Goal: Task Accomplishment & Management: Manage account settings

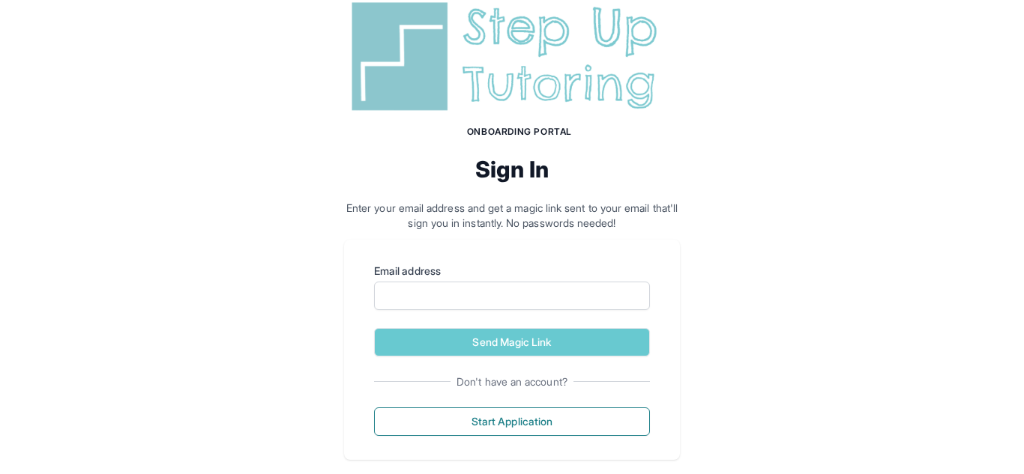
scroll to position [61, 0]
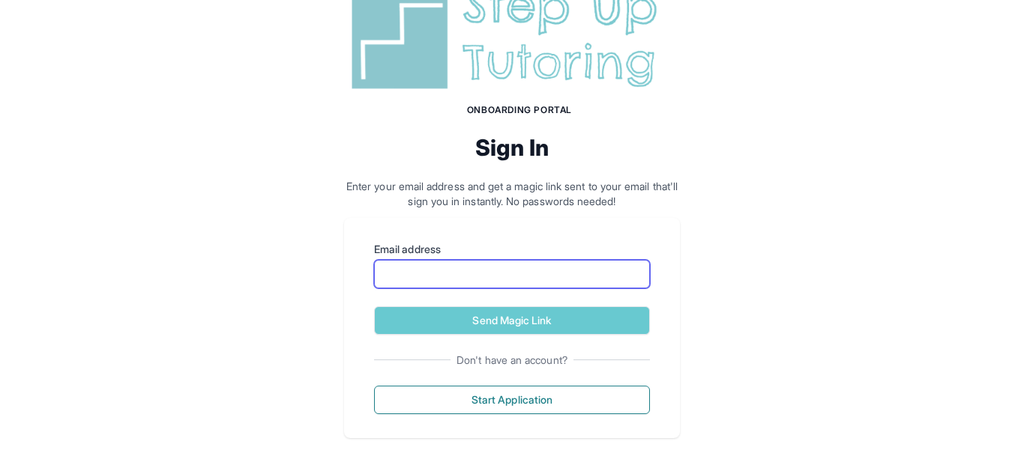
click at [389, 269] on input "Email address" at bounding box center [512, 274] width 276 height 28
type input "**********"
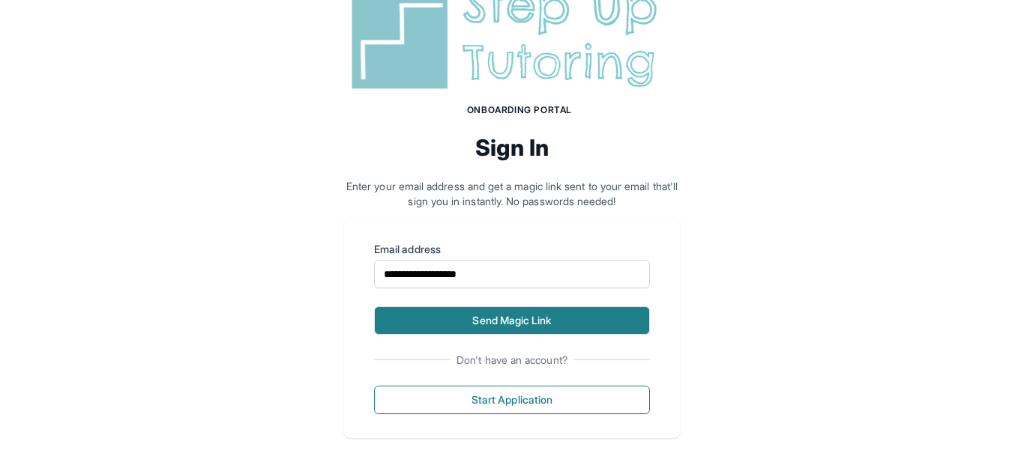
click at [603, 331] on button "Send Magic Link" at bounding box center [512, 321] width 276 height 28
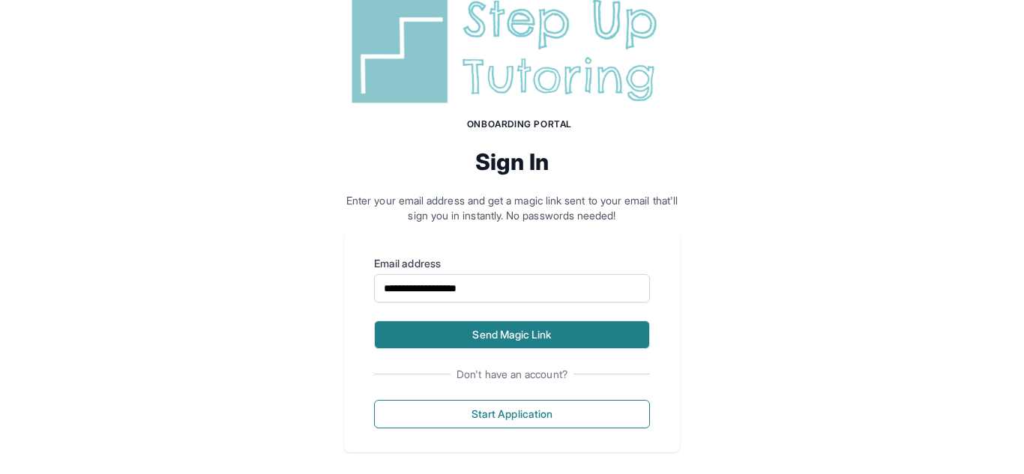
scroll to position [106, 0]
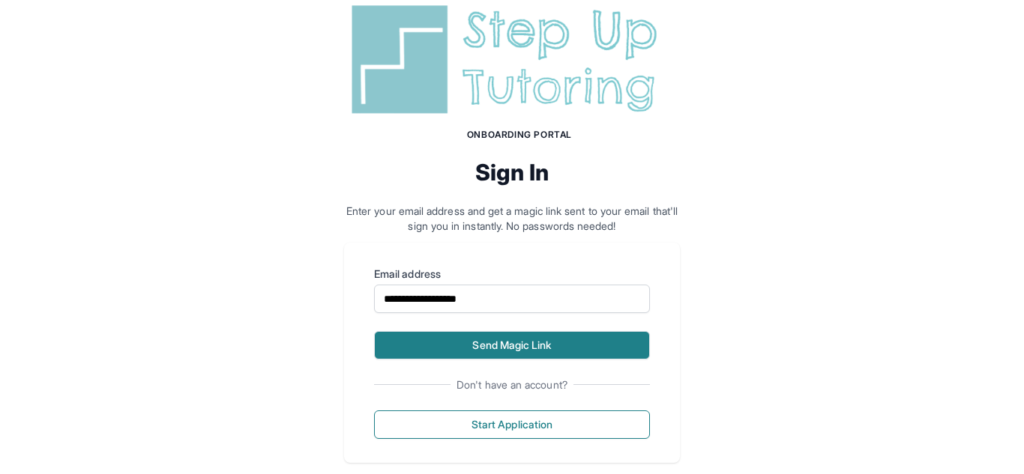
click at [620, 349] on button "Send Magic Link" at bounding box center [512, 345] width 276 height 28
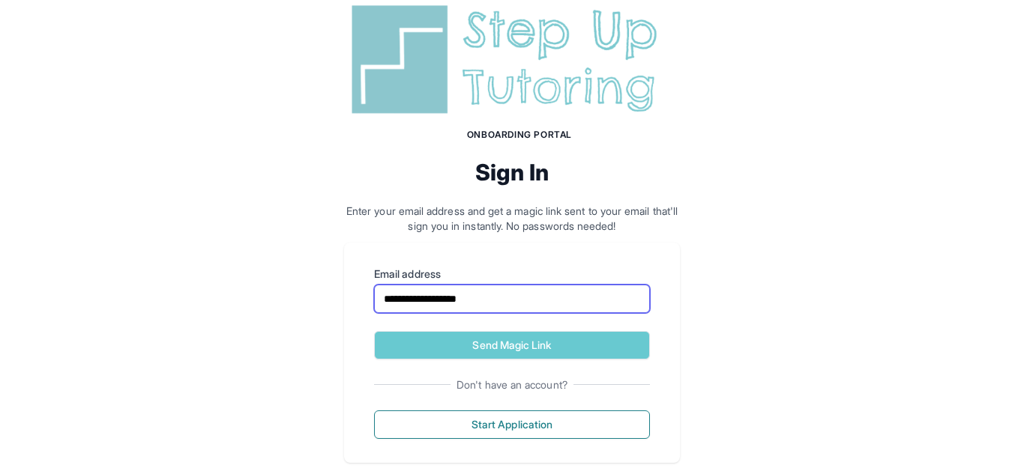
drag, startPoint x: 553, startPoint y: 308, endPoint x: 355, endPoint y: 290, distance: 199.4
click at [355, 290] on div "**********" at bounding box center [512, 353] width 336 height 220
paste input "**********"
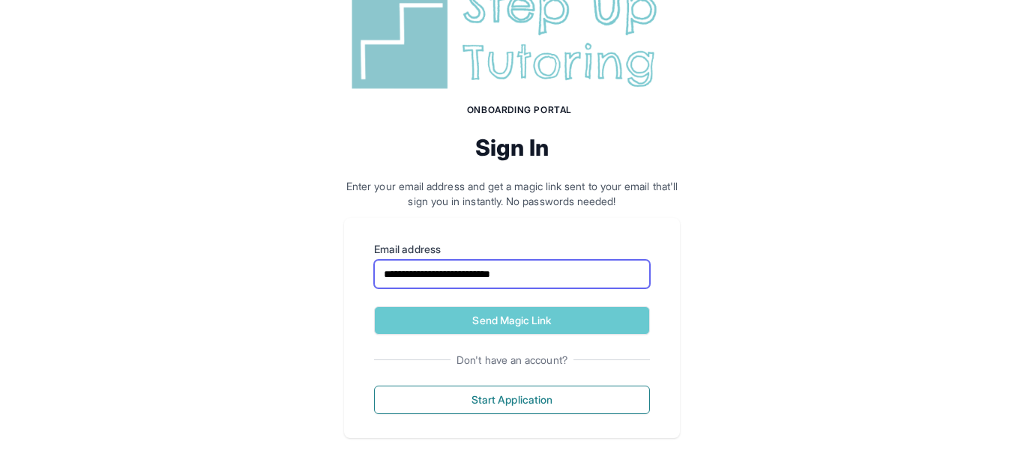
scroll to position [0, 0]
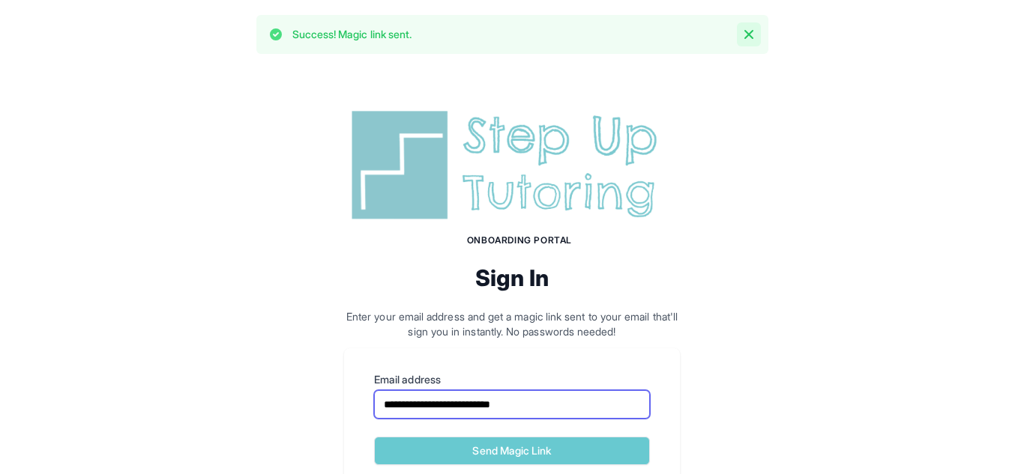
type input "**********"
click at [744, 28] on icon "button" at bounding box center [748, 34] width 15 height 15
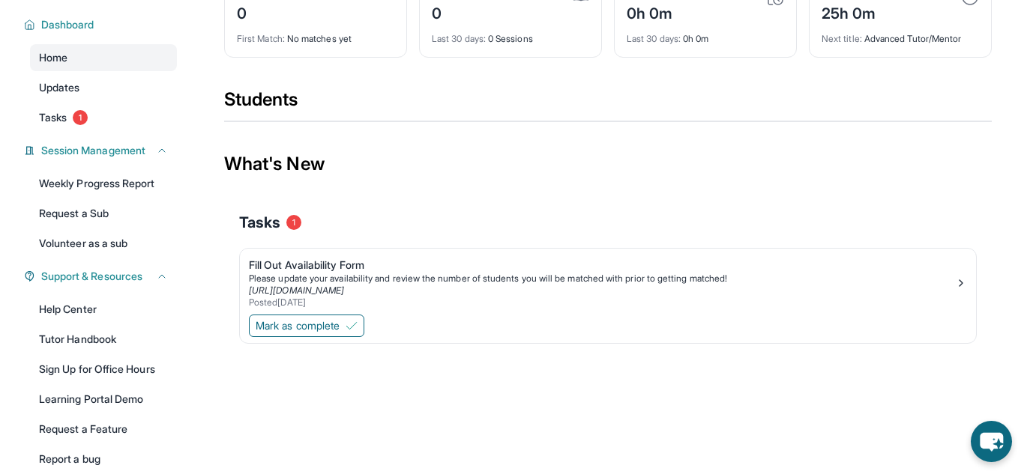
scroll to position [113, 0]
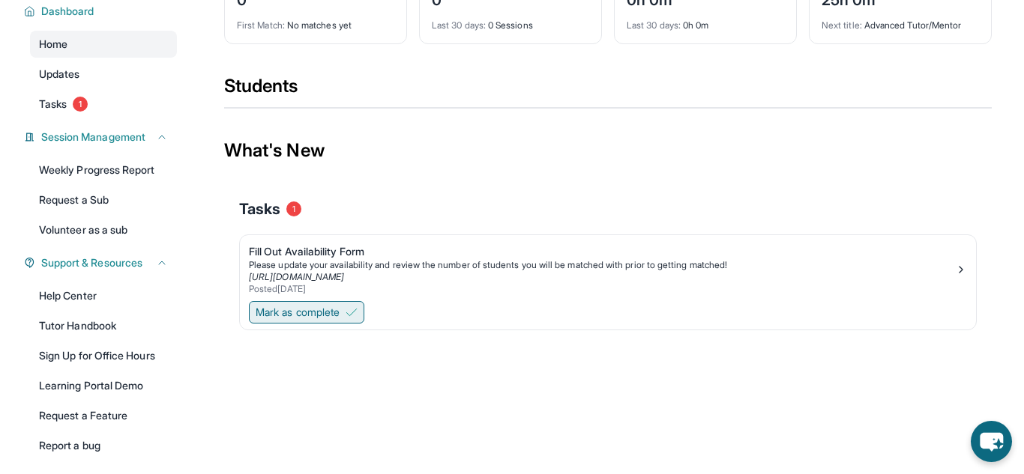
click at [319, 315] on span "Mark as complete" at bounding box center [298, 312] width 84 height 15
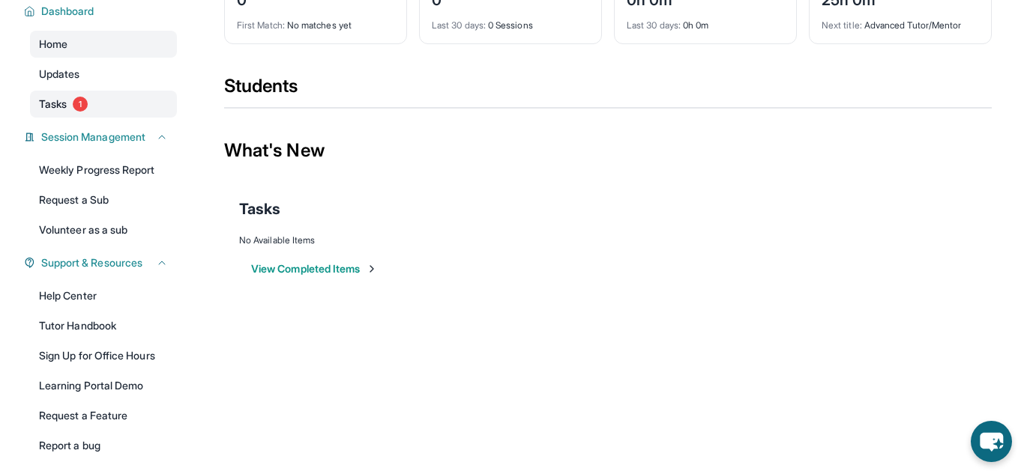
click at [46, 106] on span "Tasks" at bounding box center [53, 104] width 28 height 15
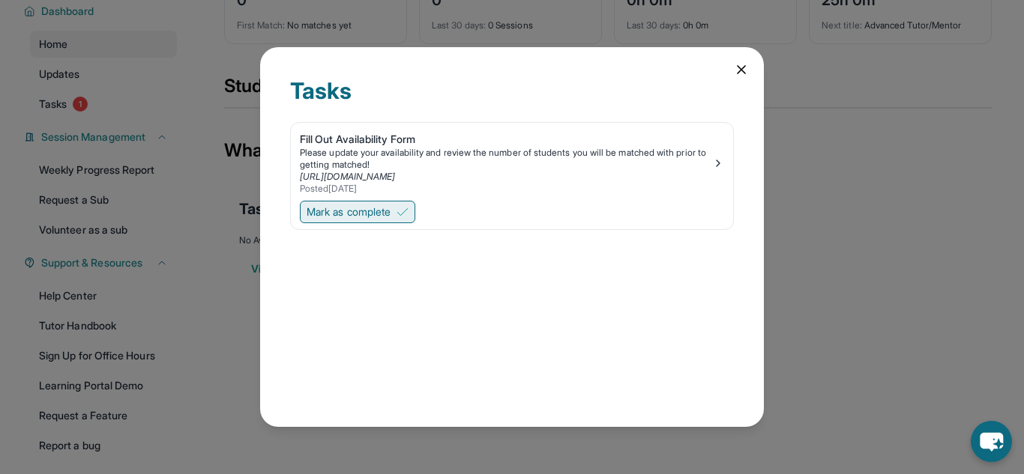
click at [396, 219] on button "Mark as complete" at bounding box center [357, 212] width 115 height 22
click at [396, 219] on div "Tasks Fill Out Availability Form Please update your availability and review the…" at bounding box center [512, 236] width 504 height 379
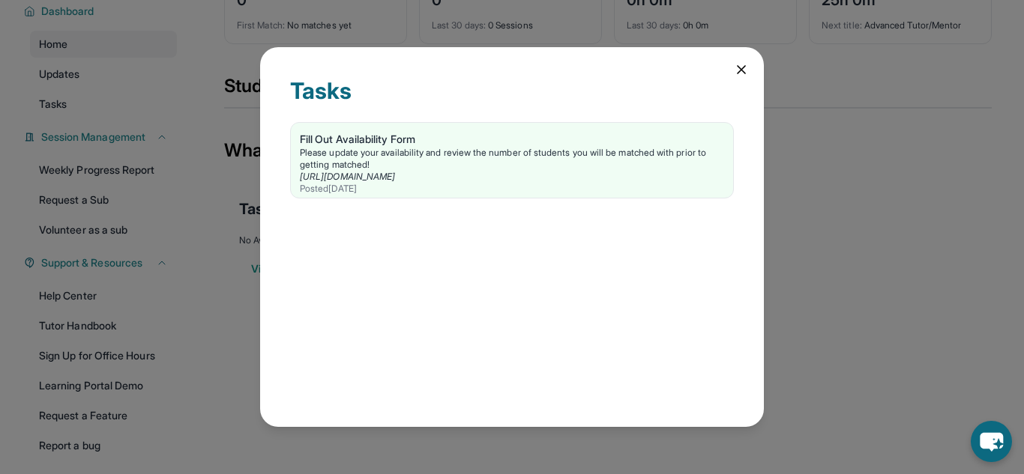
click at [738, 69] on icon at bounding box center [741, 69] width 15 height 15
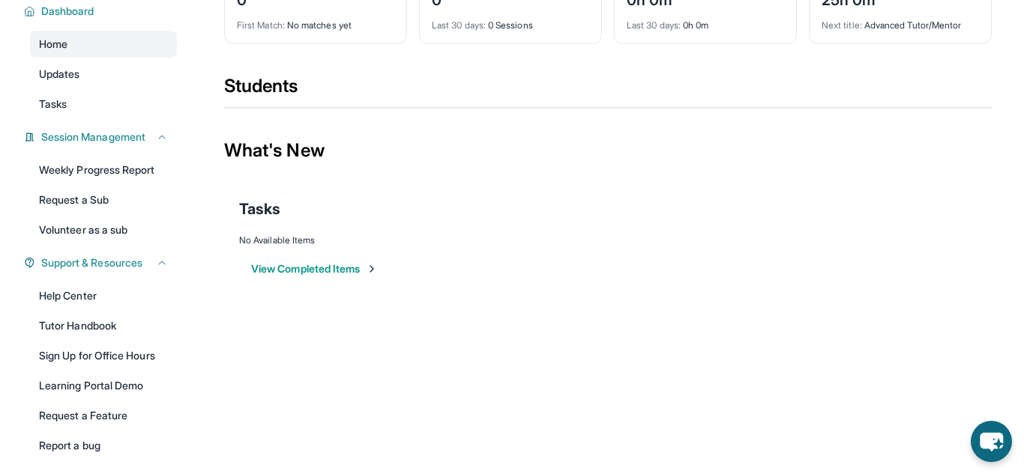
scroll to position [0, 0]
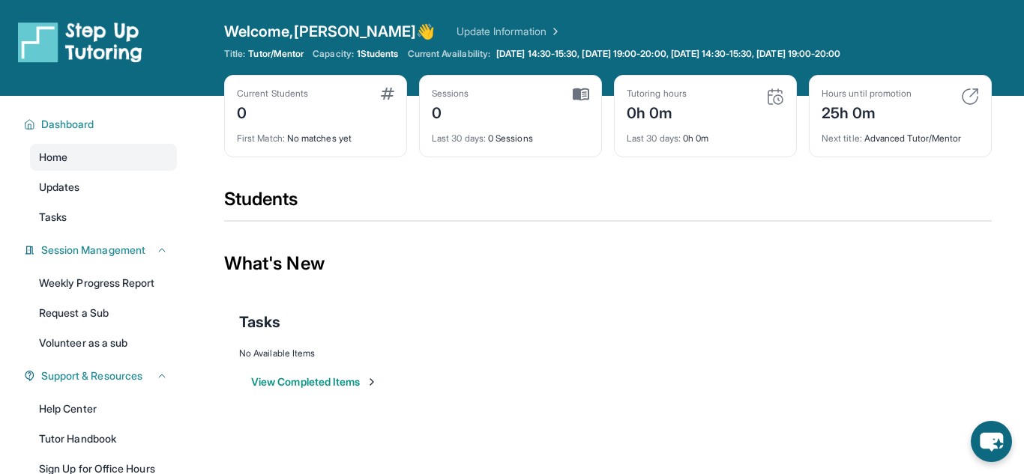
click at [375, 55] on span "1 Students" at bounding box center [378, 54] width 42 height 12
click at [93, 215] on link "Tasks" at bounding box center [103, 217] width 147 height 27
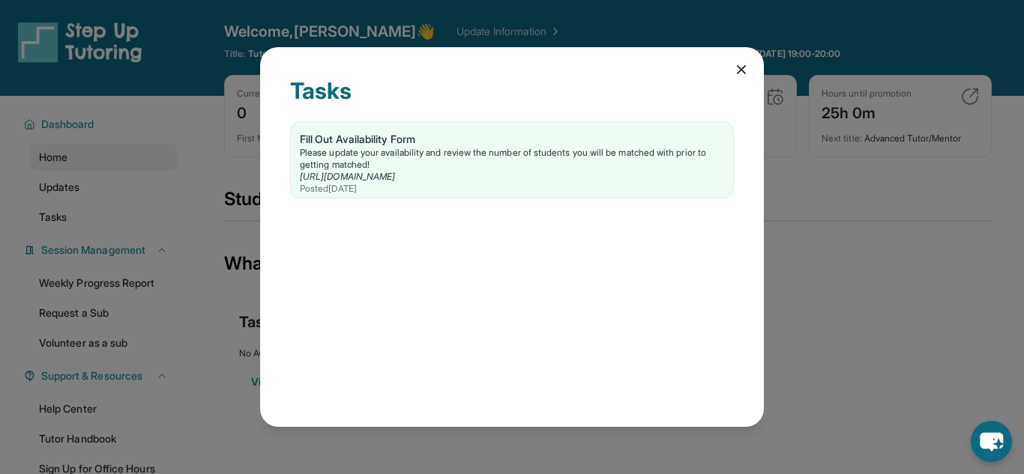
click at [747, 69] on icon at bounding box center [741, 69] width 15 height 15
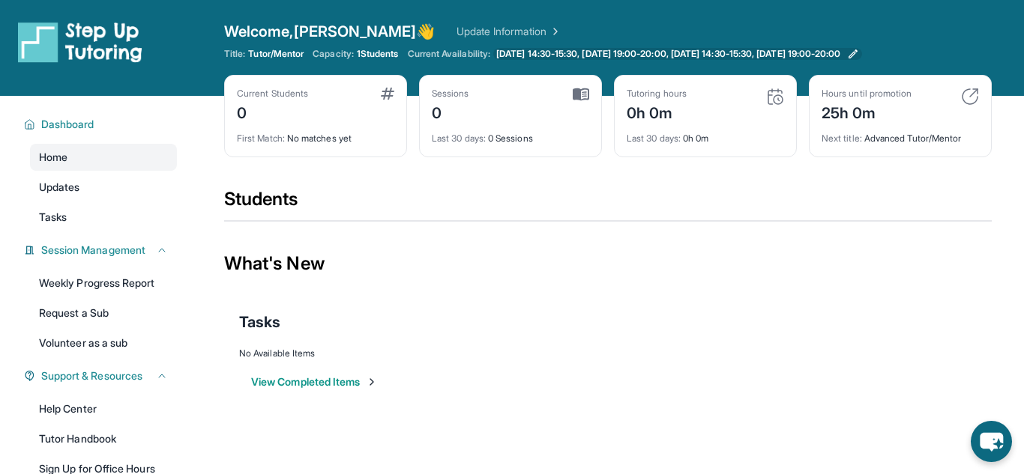
click at [861, 53] on link "[DATE] 14:30-15:30, [DATE] 19:00-20:00, [DATE] 14:30-15:30, [DATE] 19:00-20:00" at bounding box center [677, 54] width 368 height 12
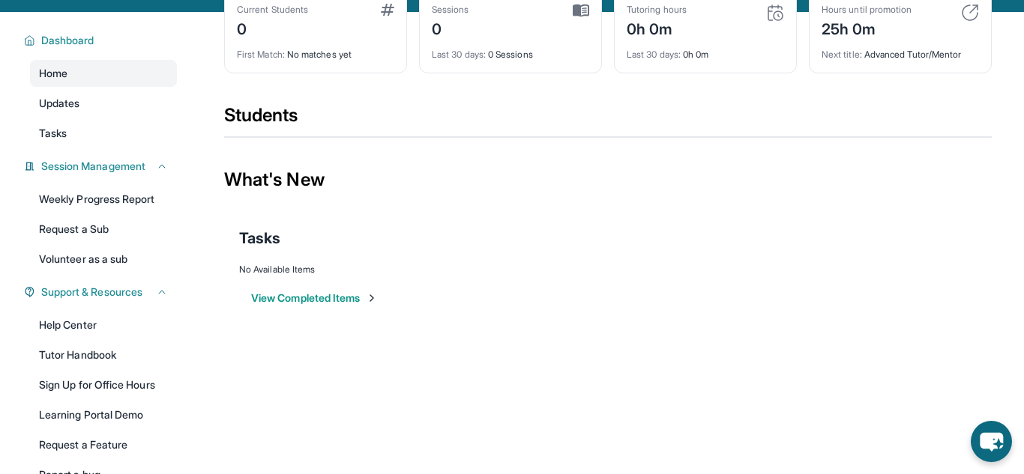
scroll to position [91, 0]
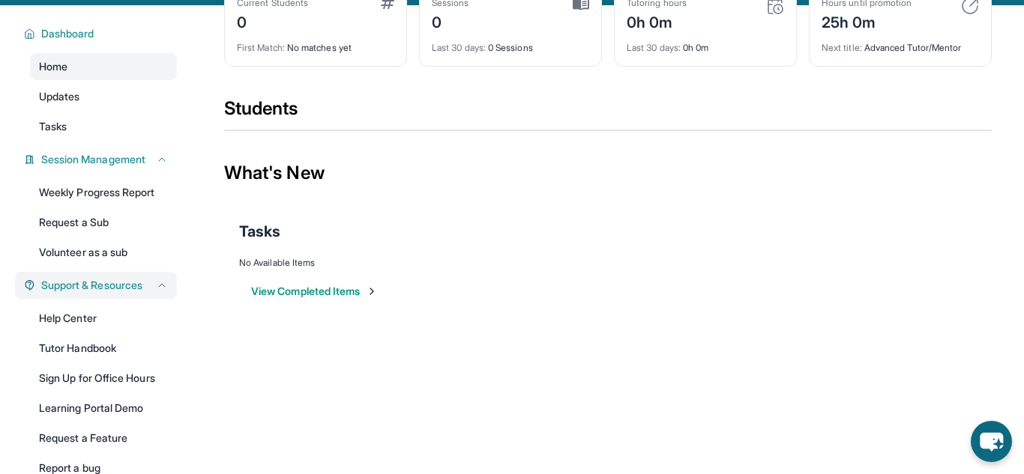
click at [116, 283] on span "Support & Resources" at bounding box center [91, 285] width 101 height 15
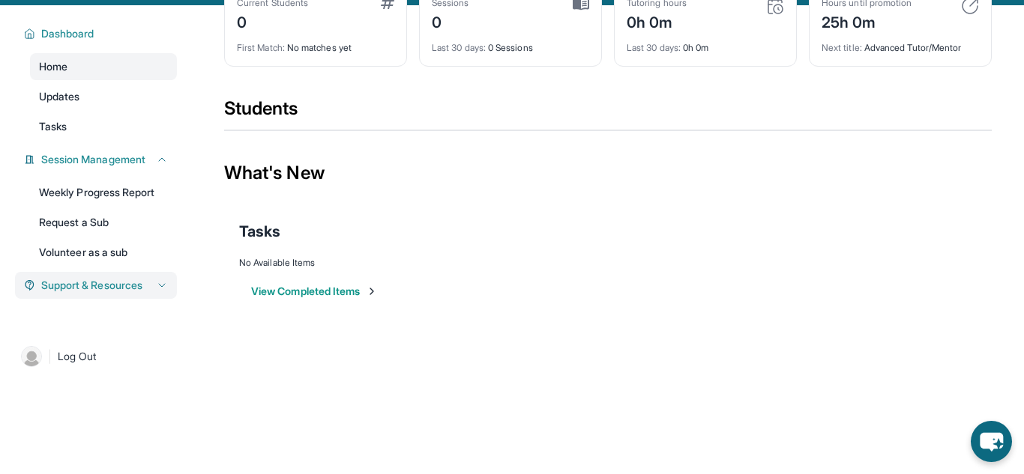
click at [116, 283] on span "Support & Resources" at bounding box center [91, 285] width 101 height 15
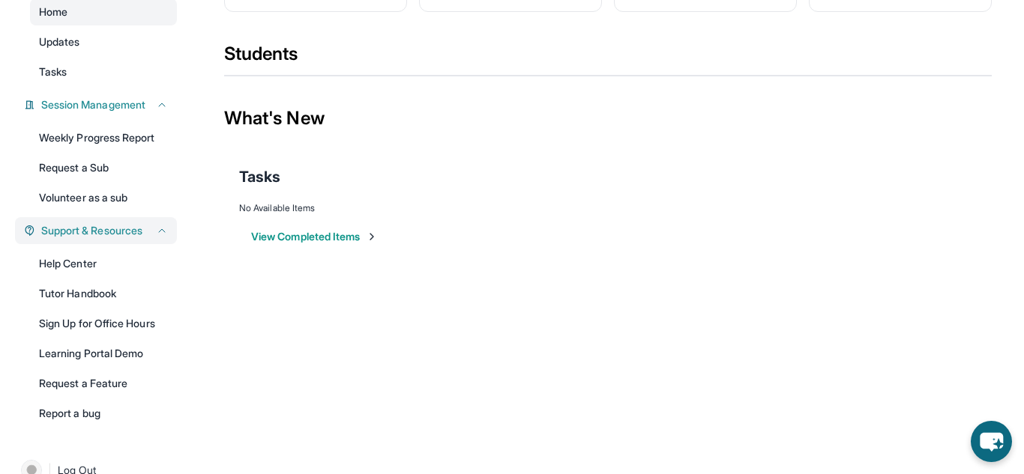
scroll to position [157, 0]
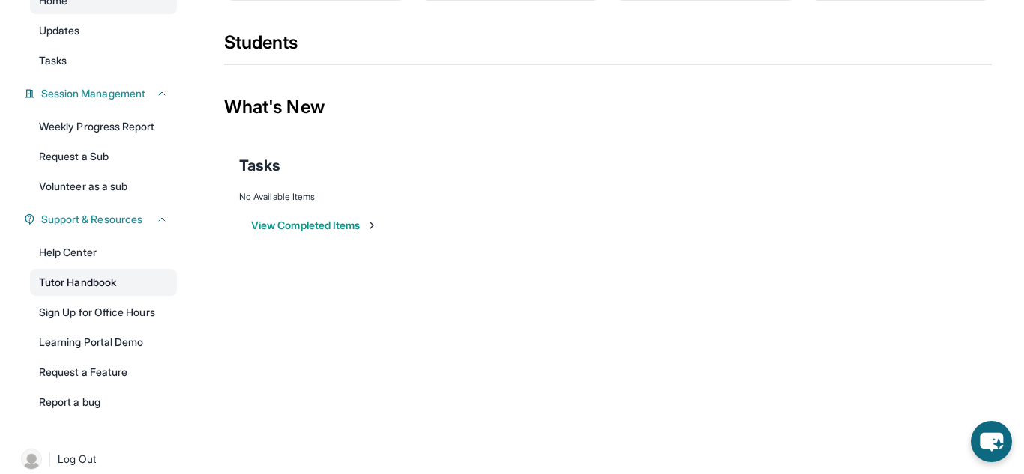
click at [103, 283] on link "Tutor Handbook" at bounding box center [103, 282] width 147 height 27
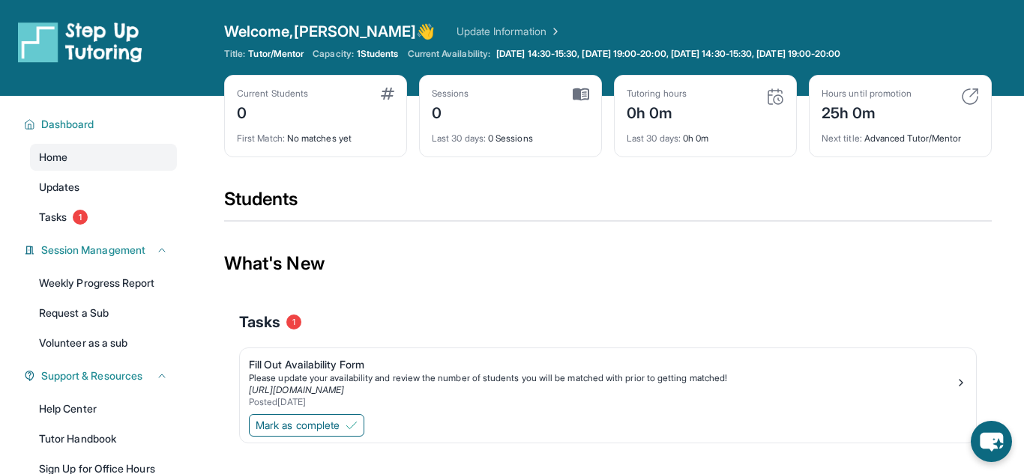
click at [342, 115] on div "Current Students 0" at bounding box center [315, 106] width 157 height 36
